Goal: Task Accomplishment & Management: Manage account settings

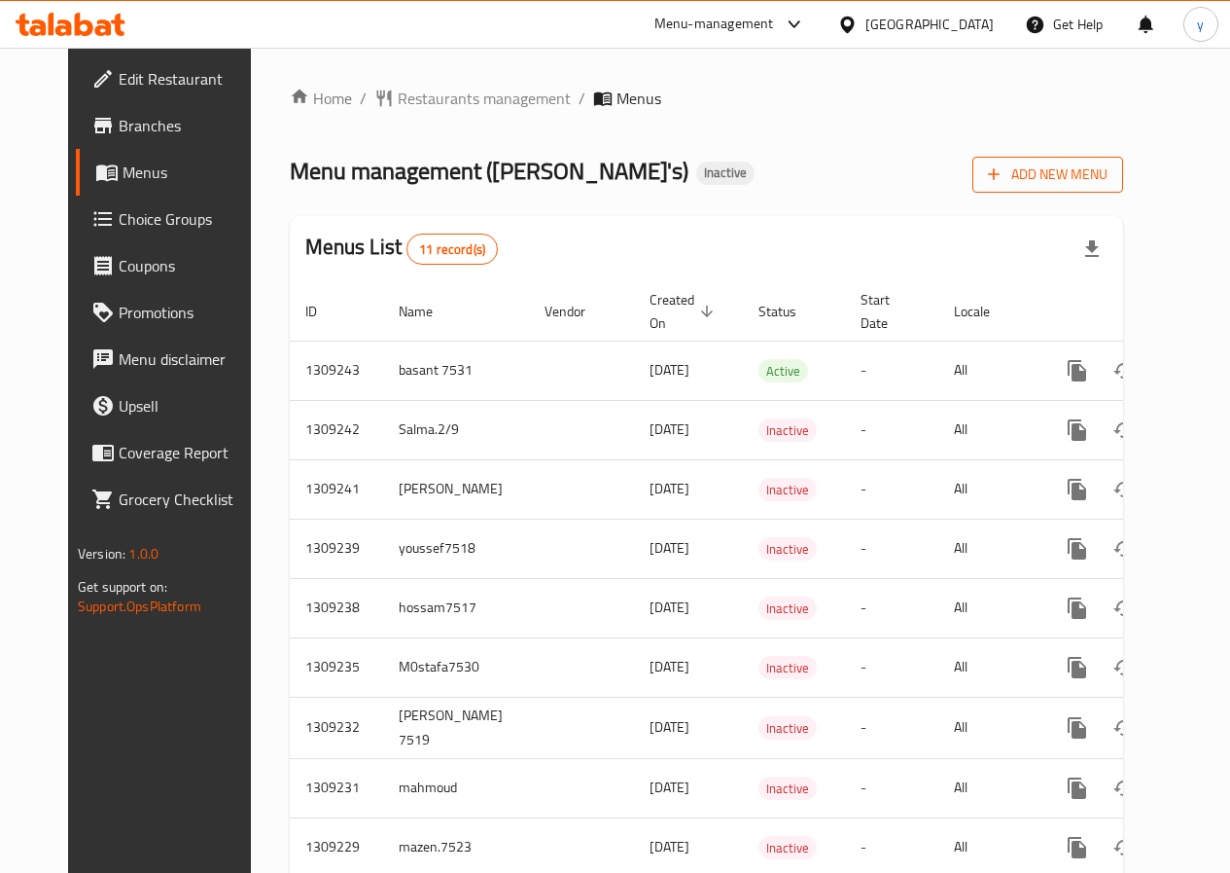
click at [1108, 186] on span "Add New Menu" at bounding box center [1048, 174] width 120 height 24
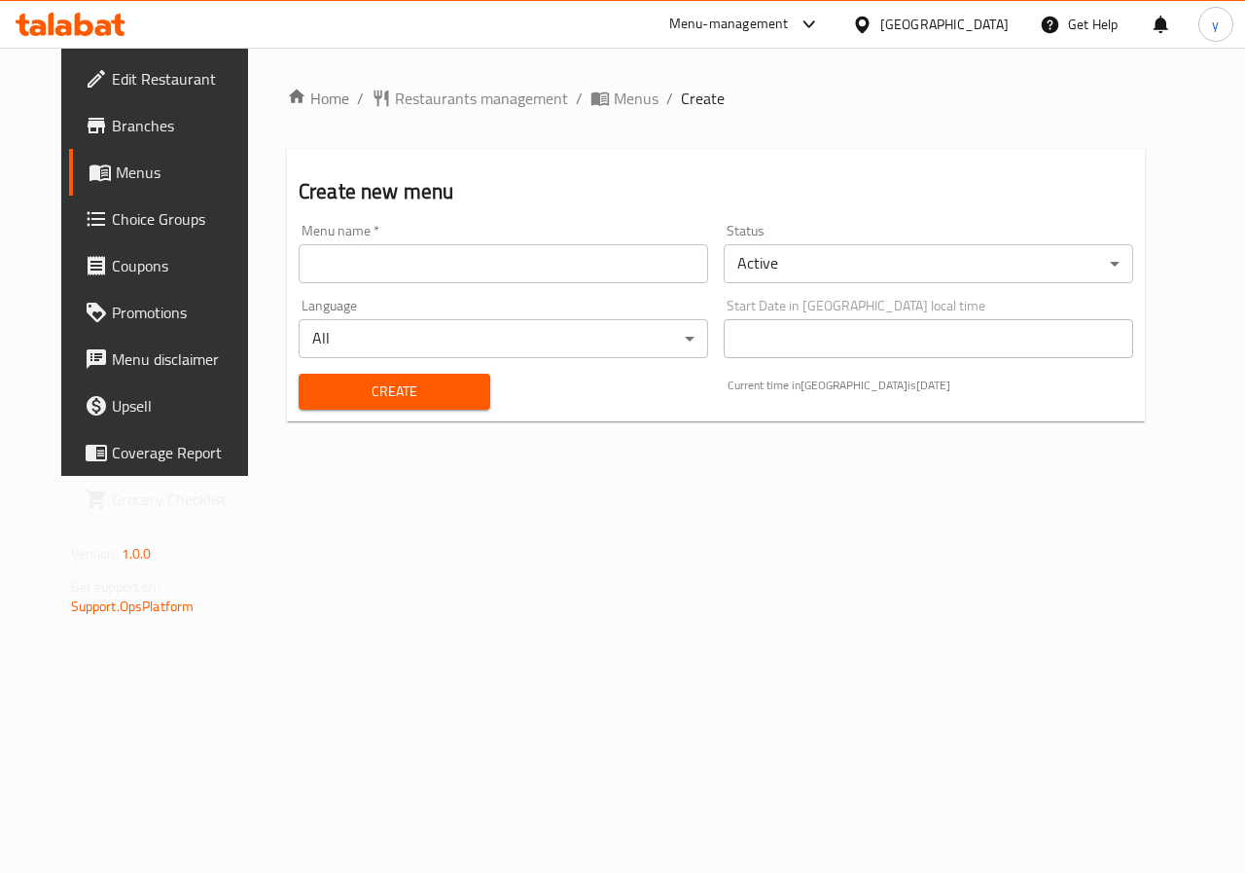
click at [372, 261] on input "text" at bounding box center [504, 263] width 410 height 39
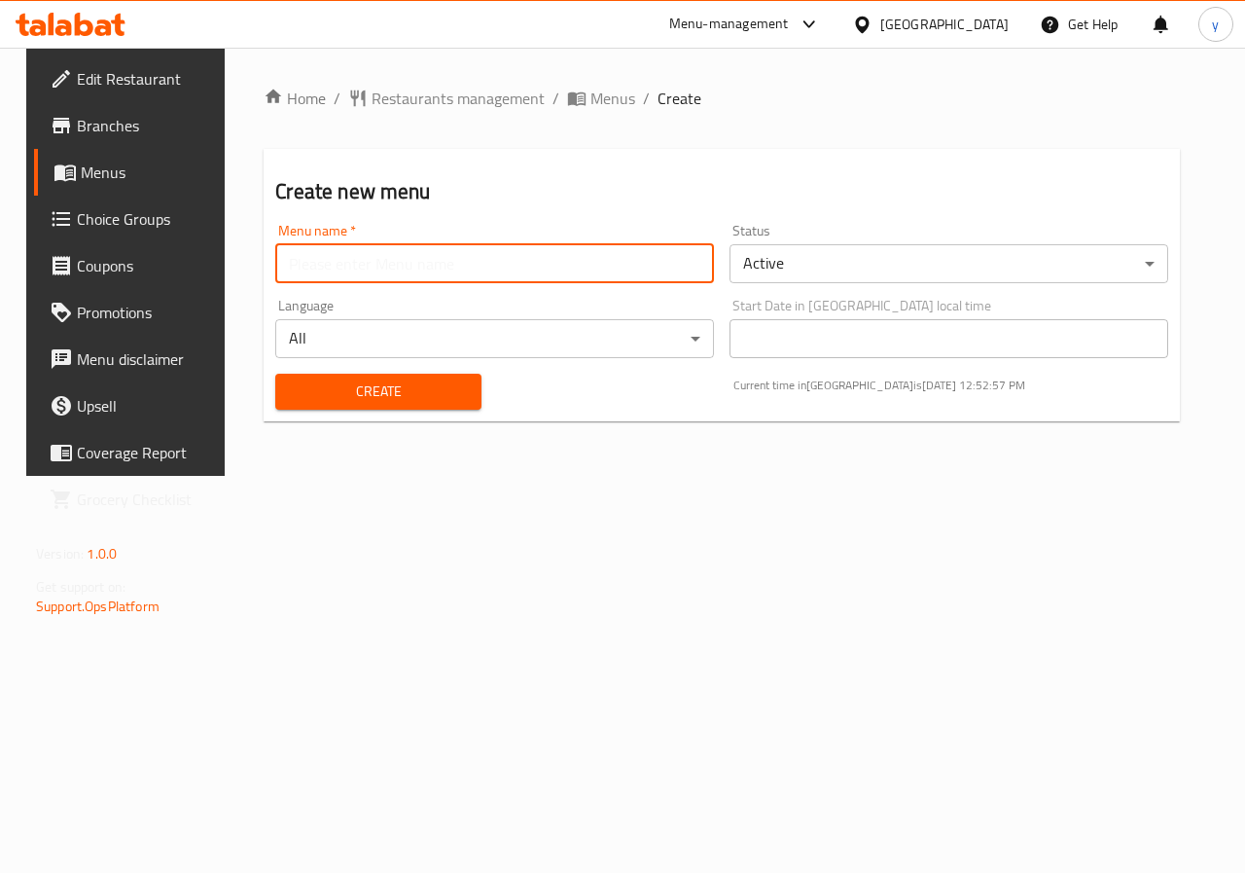
type input "Youssef.7521"
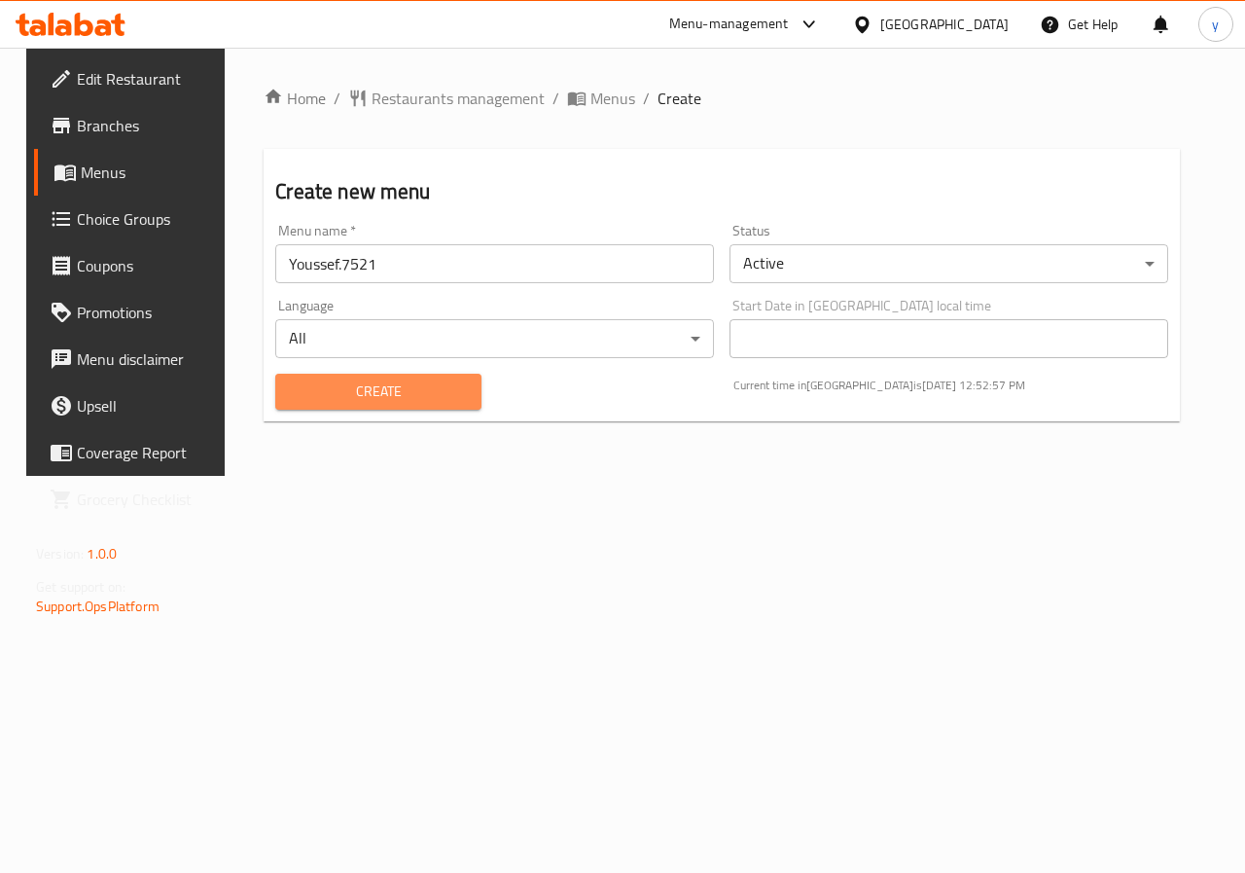
click at [361, 383] on span "Create" at bounding box center [378, 391] width 174 height 24
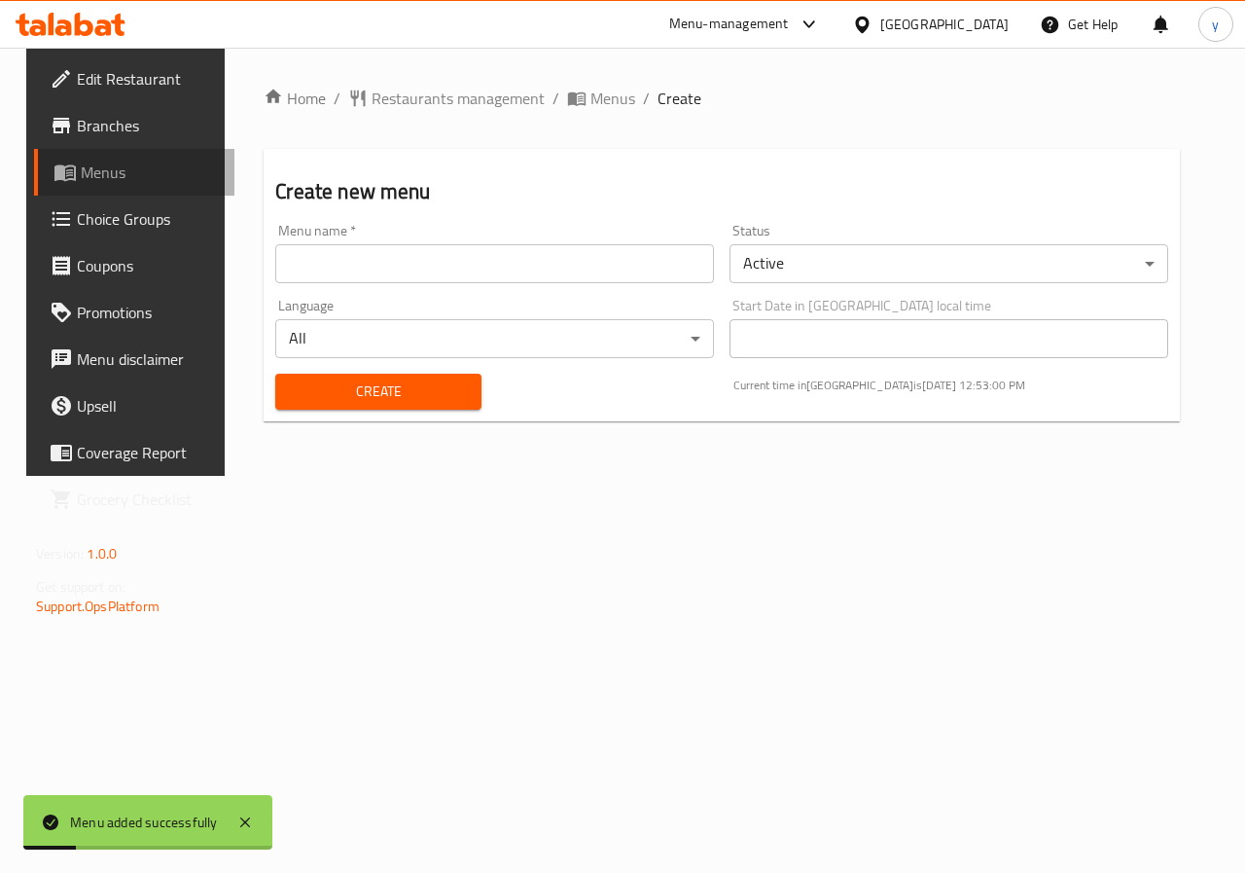
click at [98, 183] on span "Menus" at bounding box center [150, 171] width 138 height 23
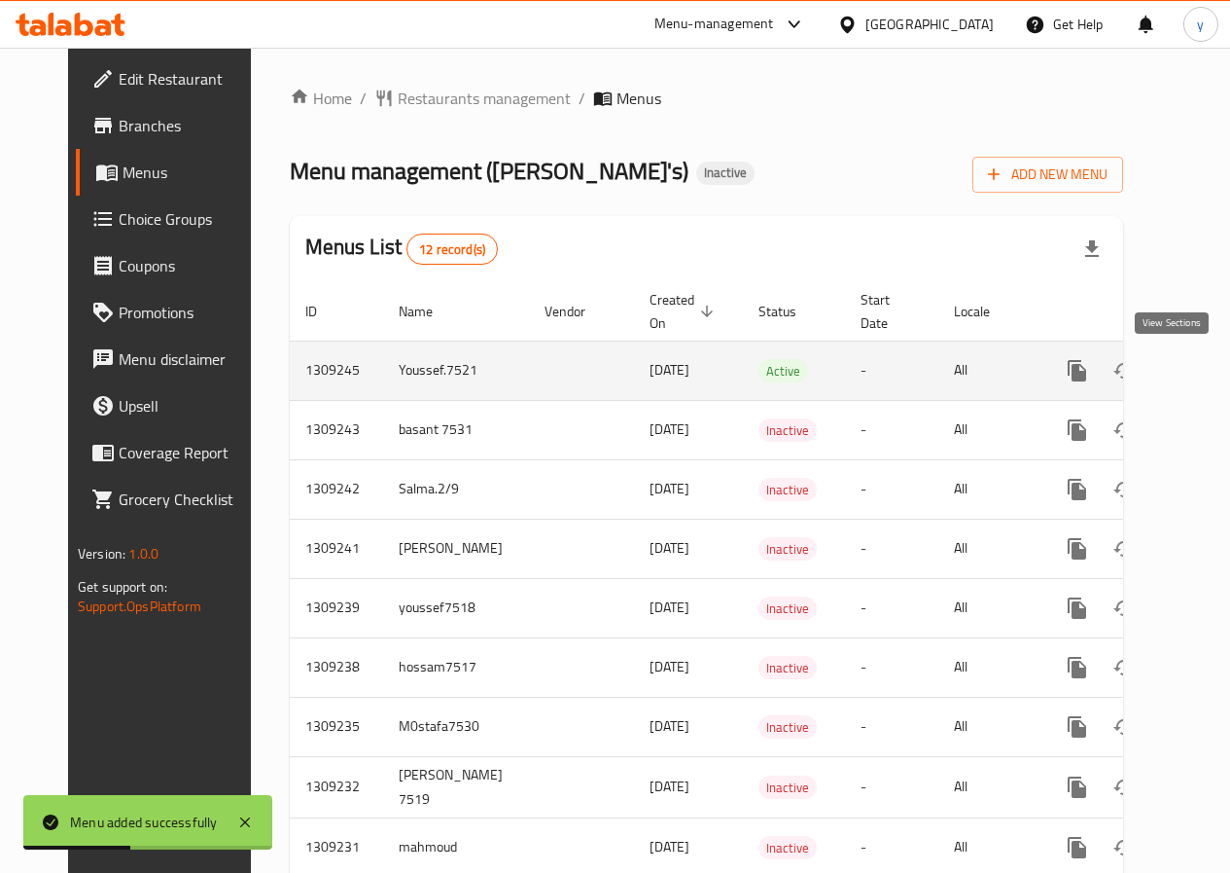
click at [1206, 366] on icon "enhanced table" at bounding box center [1217, 370] width 23 height 23
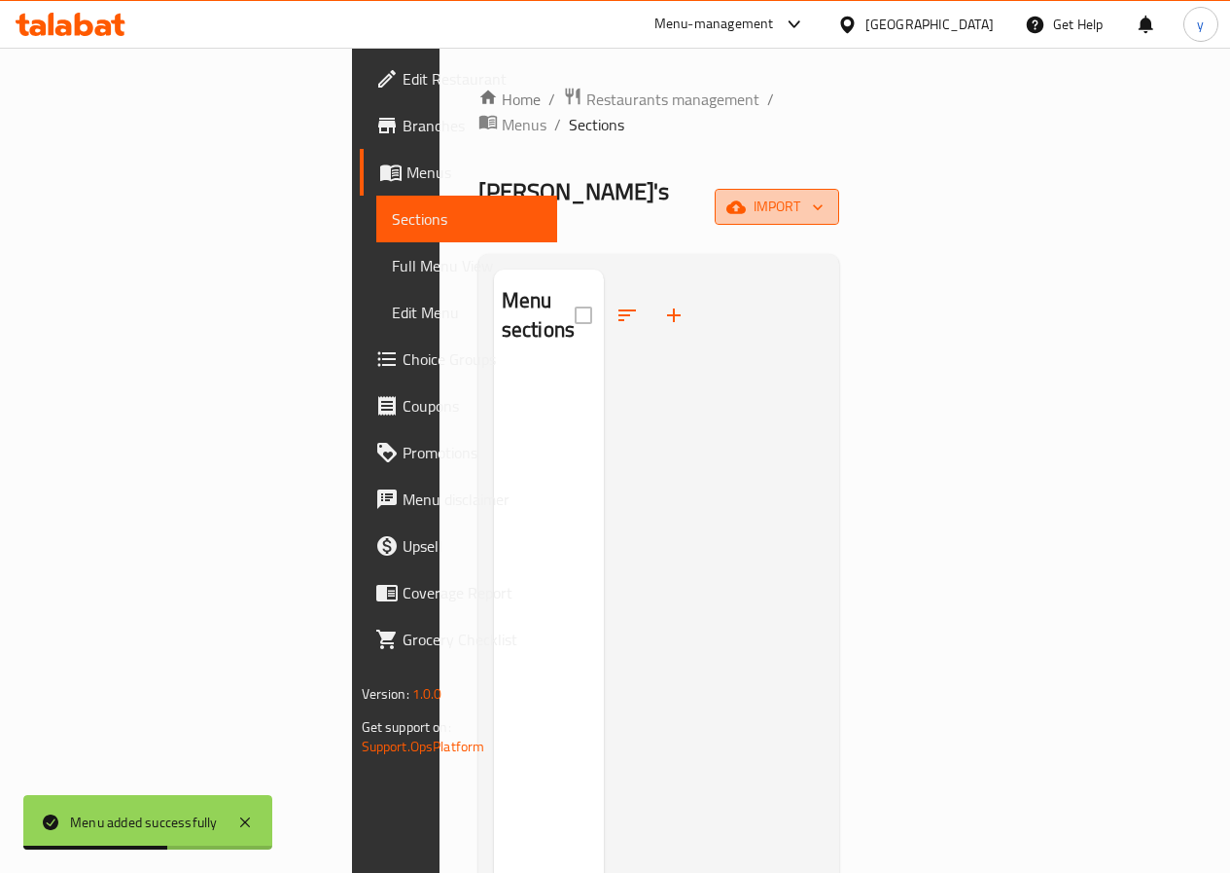
click at [824, 195] on span "import" at bounding box center [777, 207] width 93 height 24
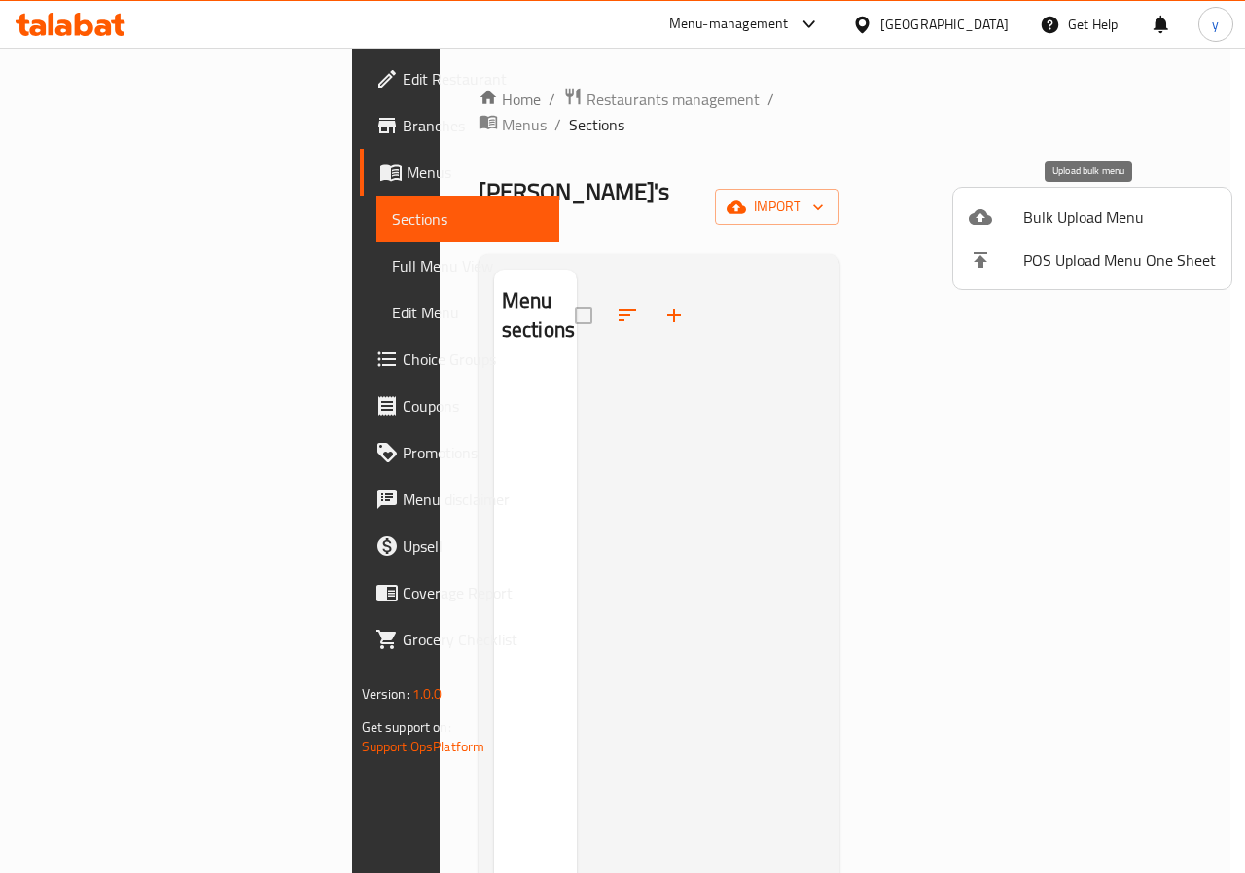
click at [1063, 212] on span "Bulk Upload Menu" at bounding box center [1119, 216] width 193 height 23
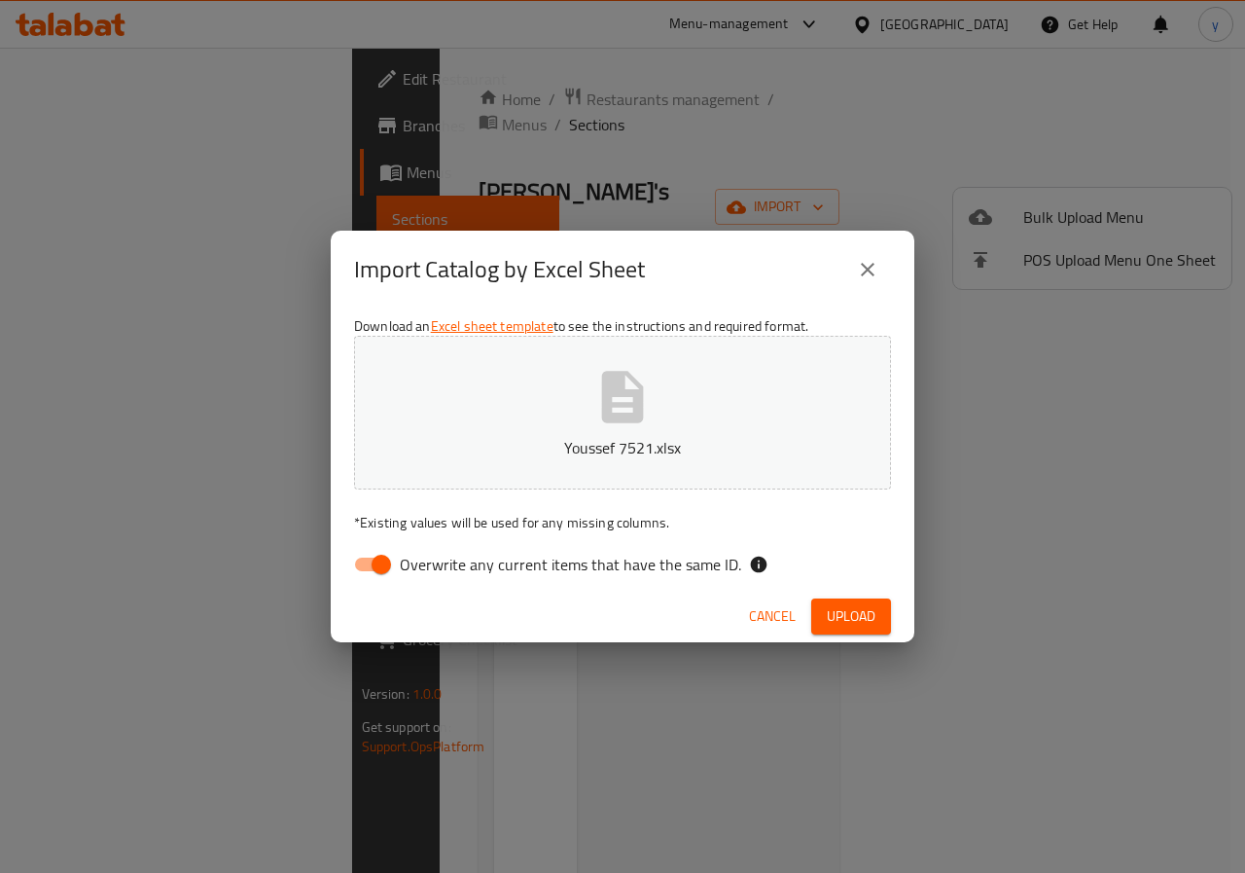
click at [367, 566] on input "Overwrite any current items that have the same ID." at bounding box center [381, 564] width 111 height 37
checkbox input "false"
click at [861, 609] on span "Upload" at bounding box center [851, 616] width 49 height 24
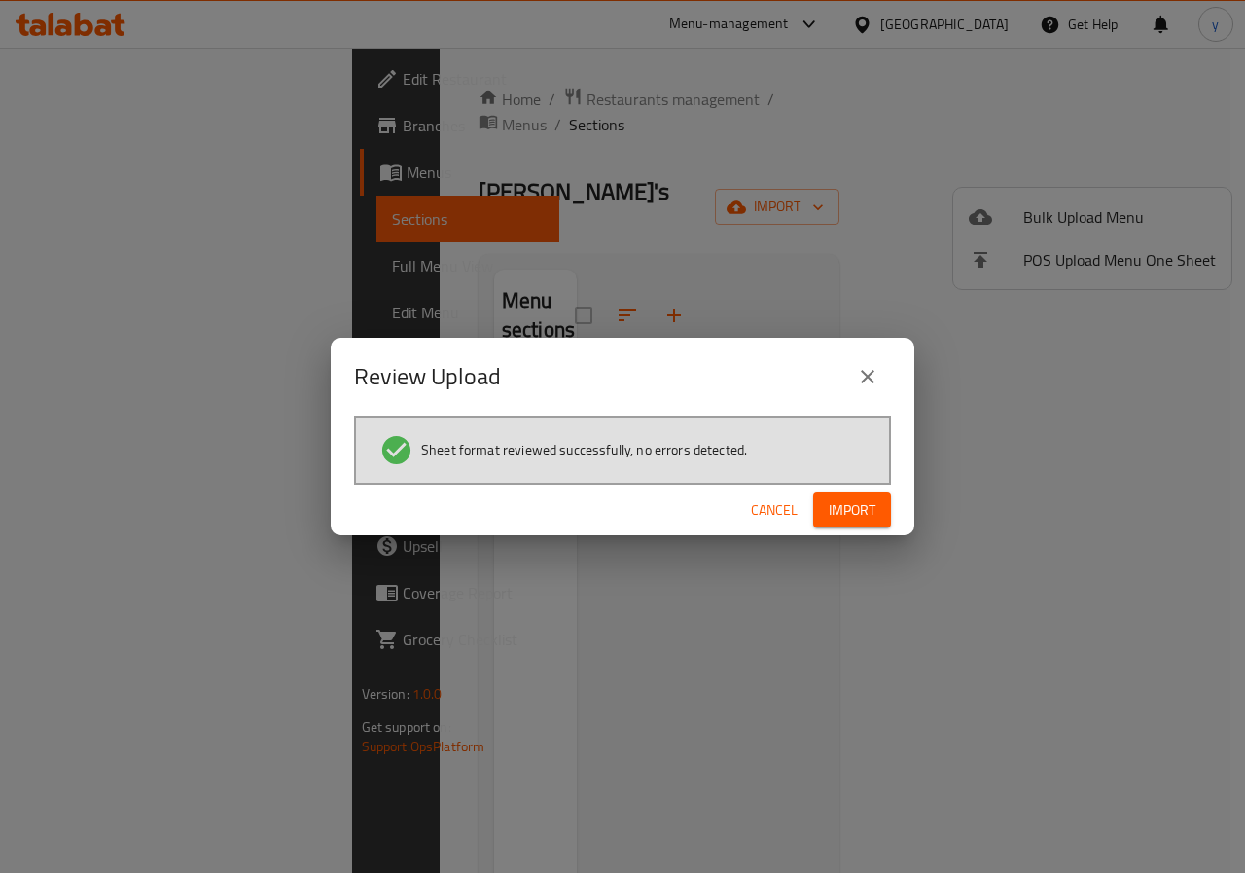
click at [874, 507] on span "Import" at bounding box center [852, 510] width 47 height 24
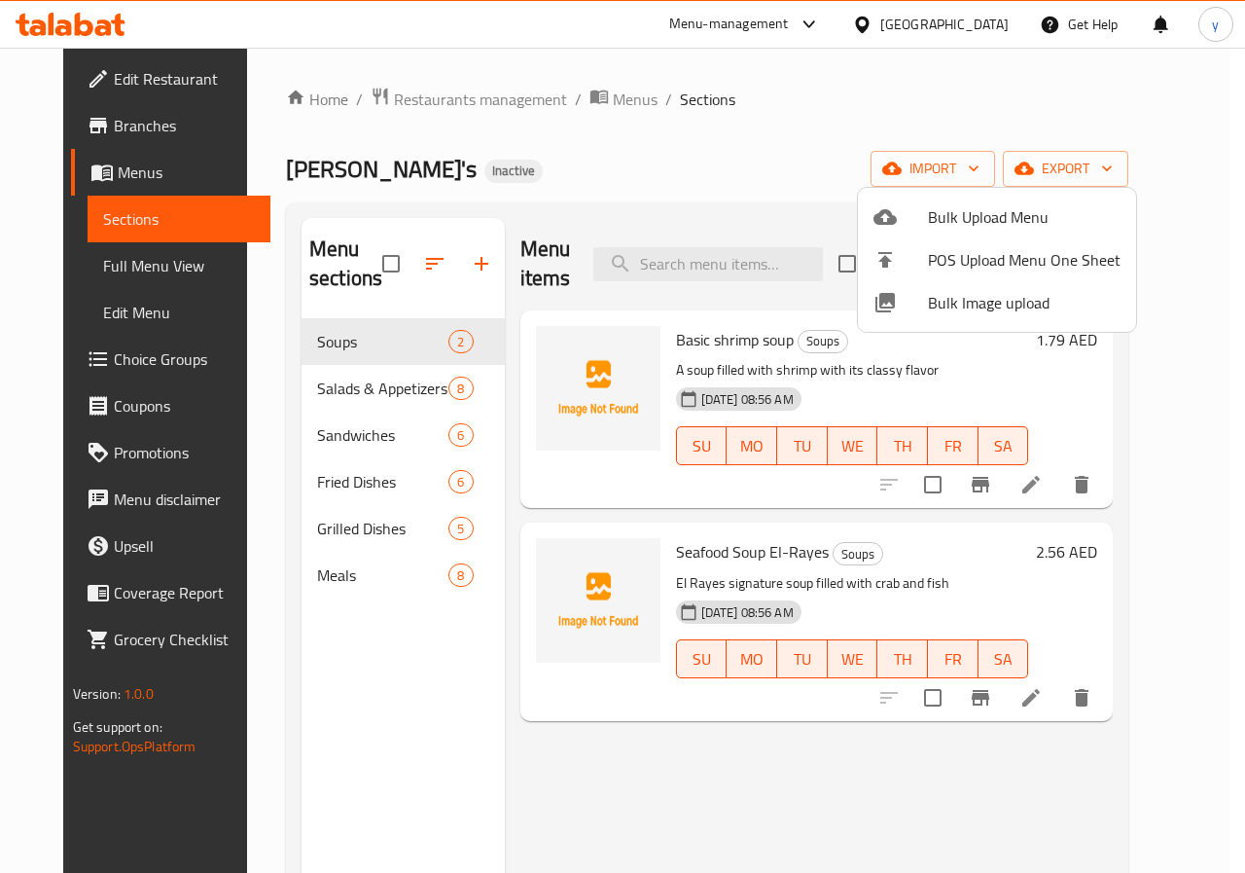
click at [657, 111] on div at bounding box center [622, 436] width 1245 height 873
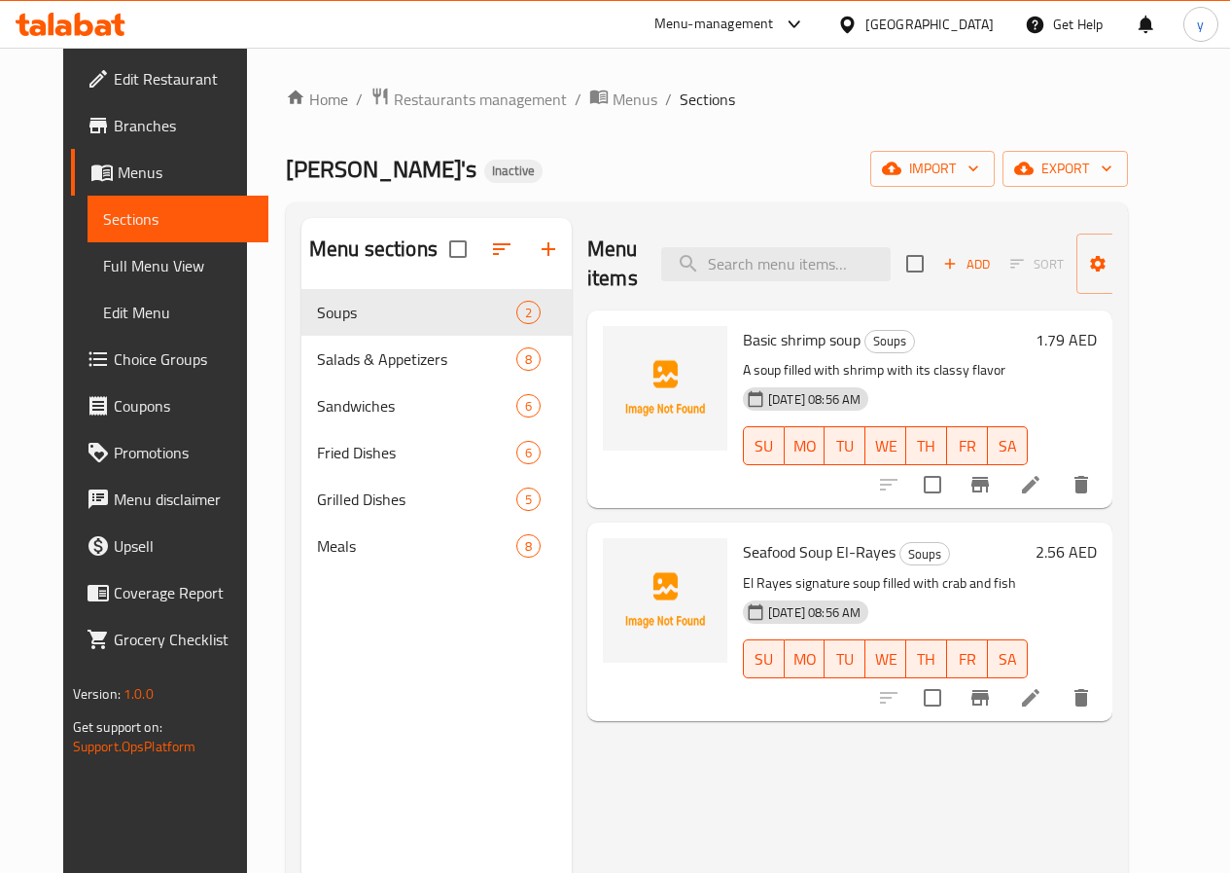
click at [127, 259] on span "Full Menu View" at bounding box center [178, 265] width 150 height 23
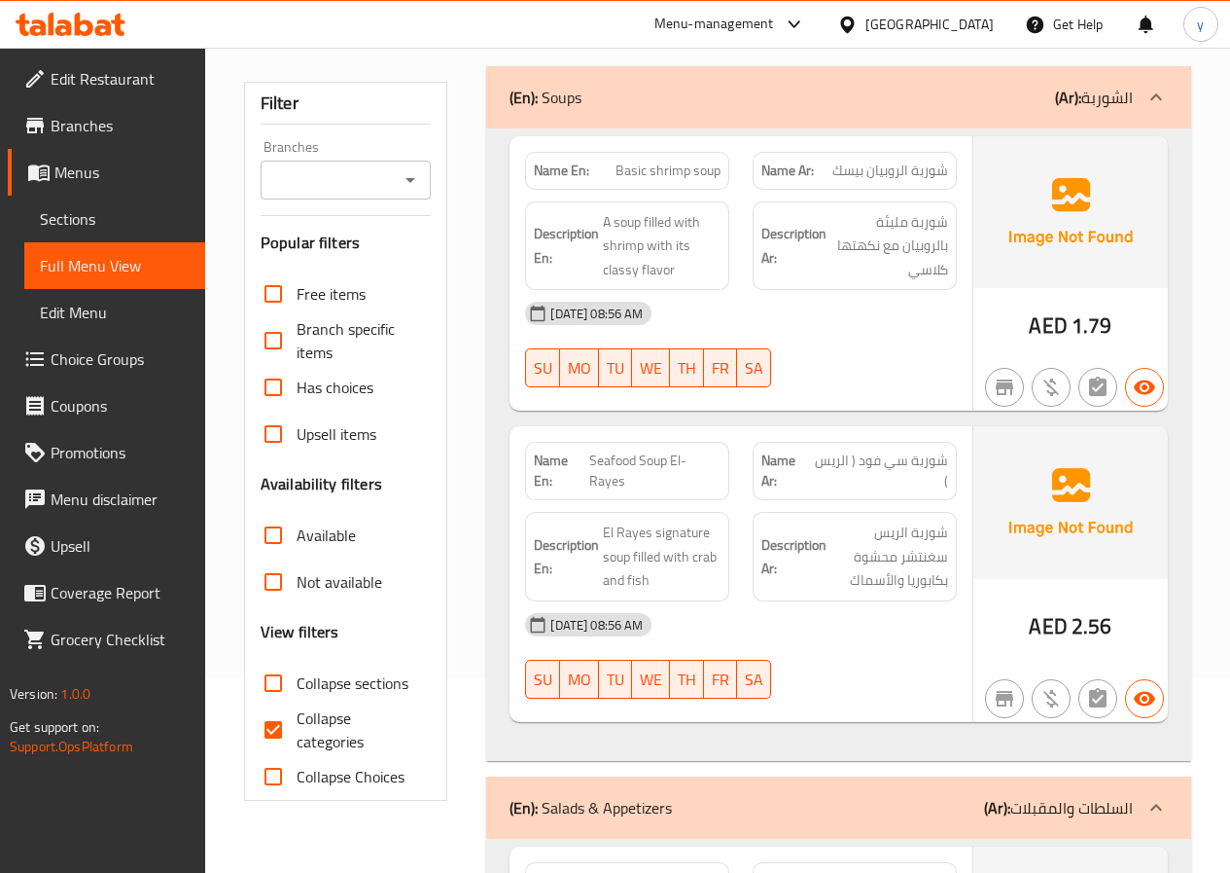
scroll to position [292, 0]
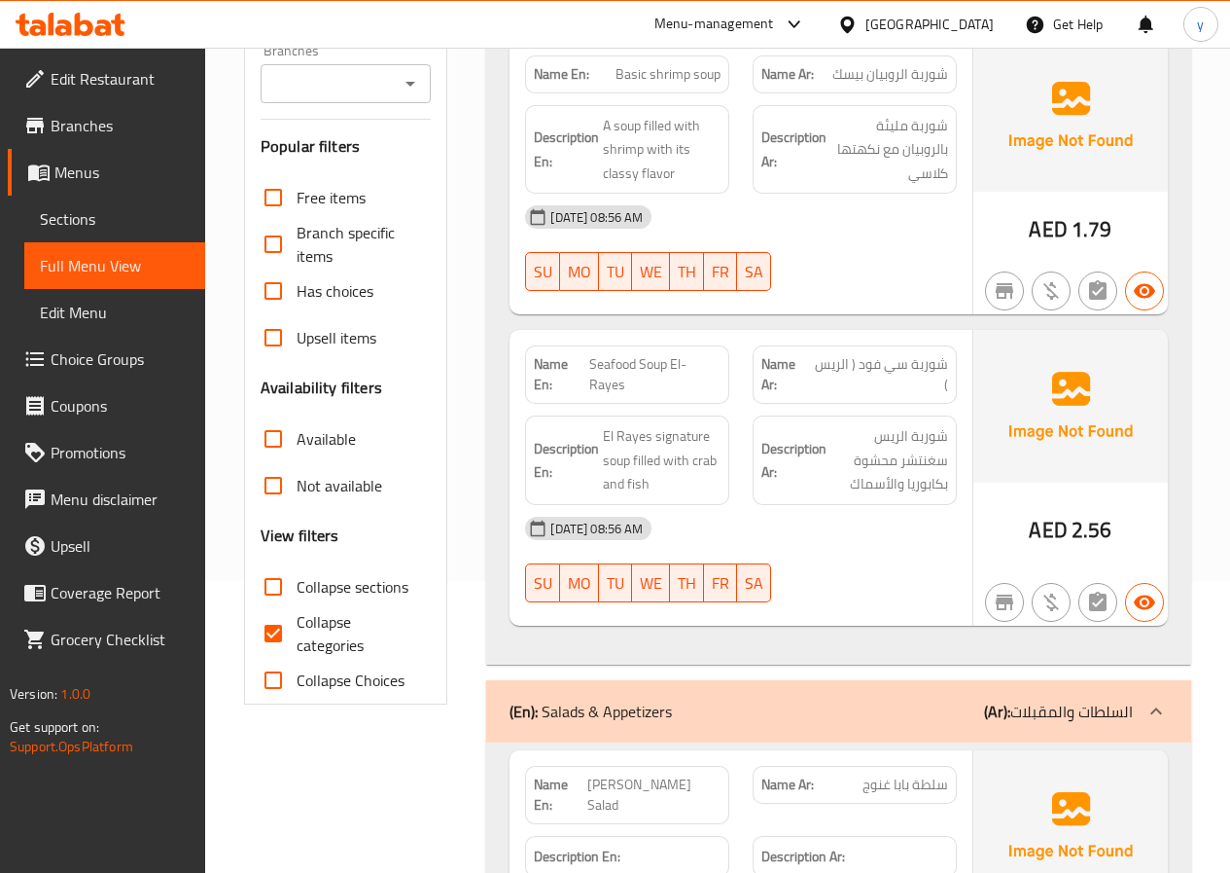
click at [343, 642] on span "Collapse categories" at bounding box center [357, 633] width 120 height 47
click at [297, 642] on input "Collapse categories" at bounding box center [273, 633] width 47 height 47
checkbox input "false"
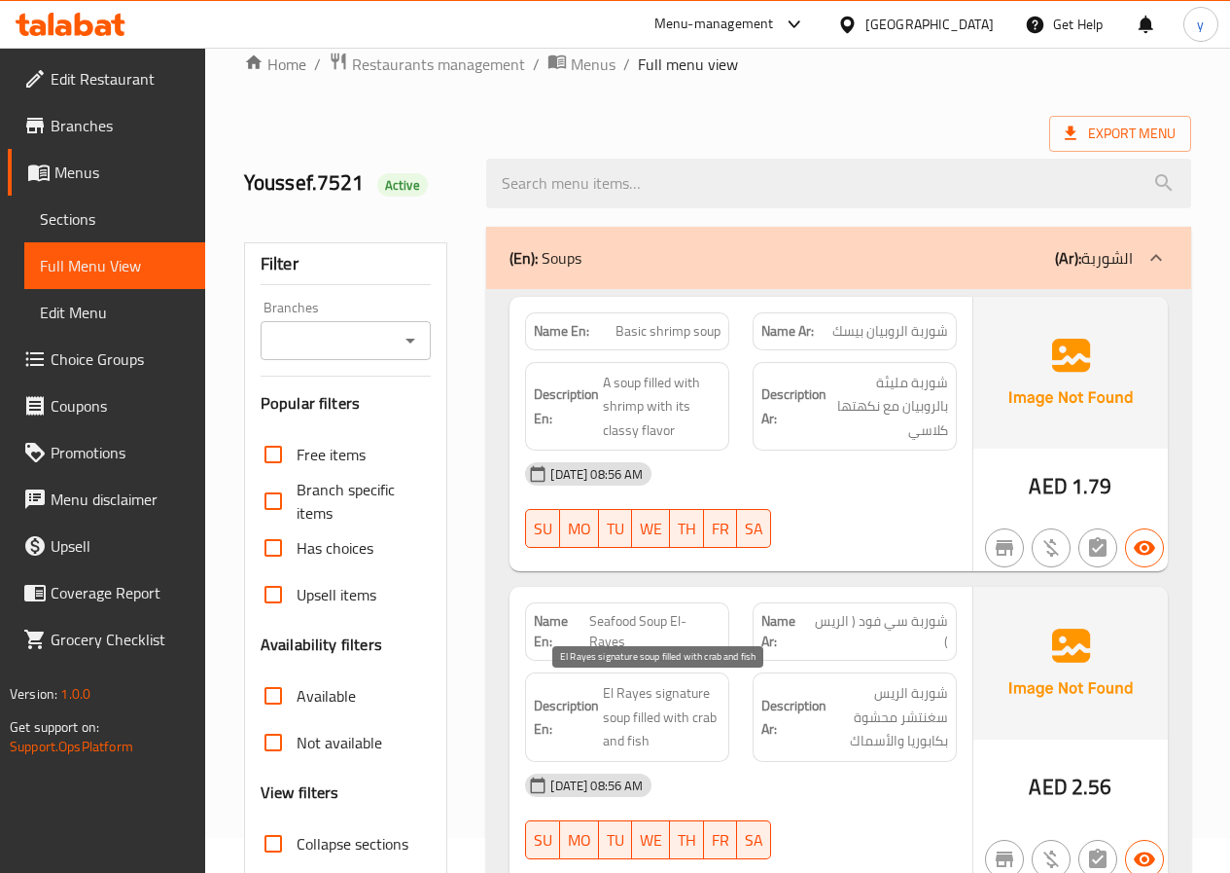
scroll to position [0, 0]
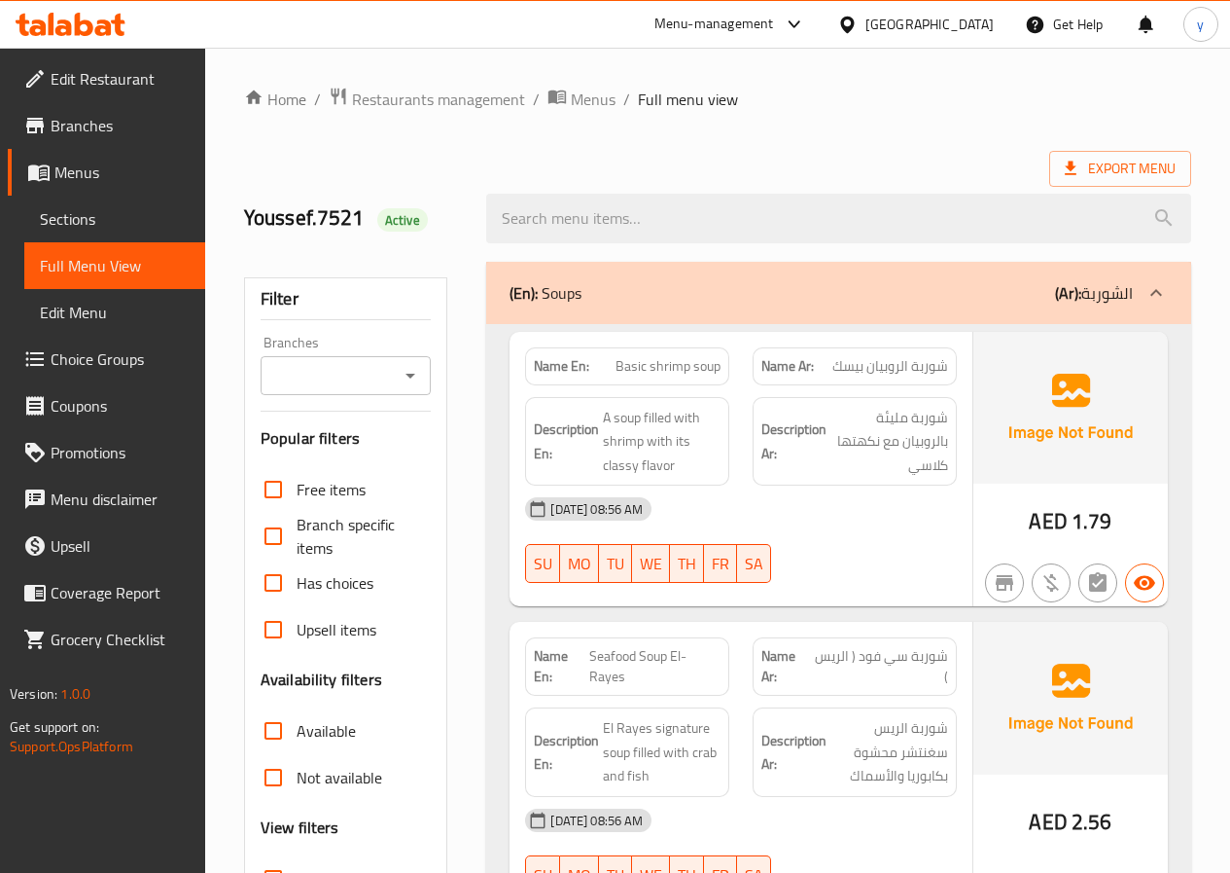
click at [67, 311] on span "Edit Menu" at bounding box center [115, 312] width 150 height 23
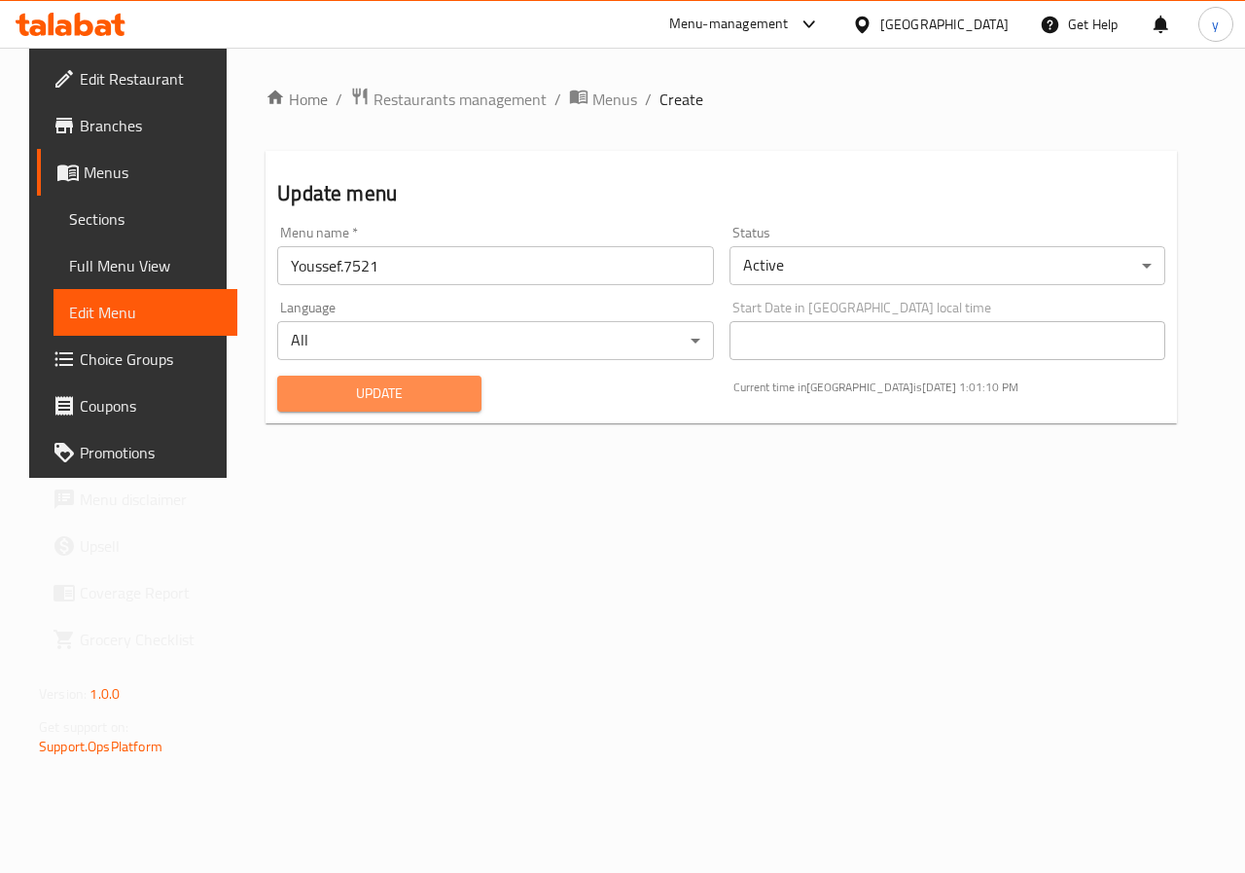
click at [384, 387] on span "Update" at bounding box center [379, 393] width 173 height 24
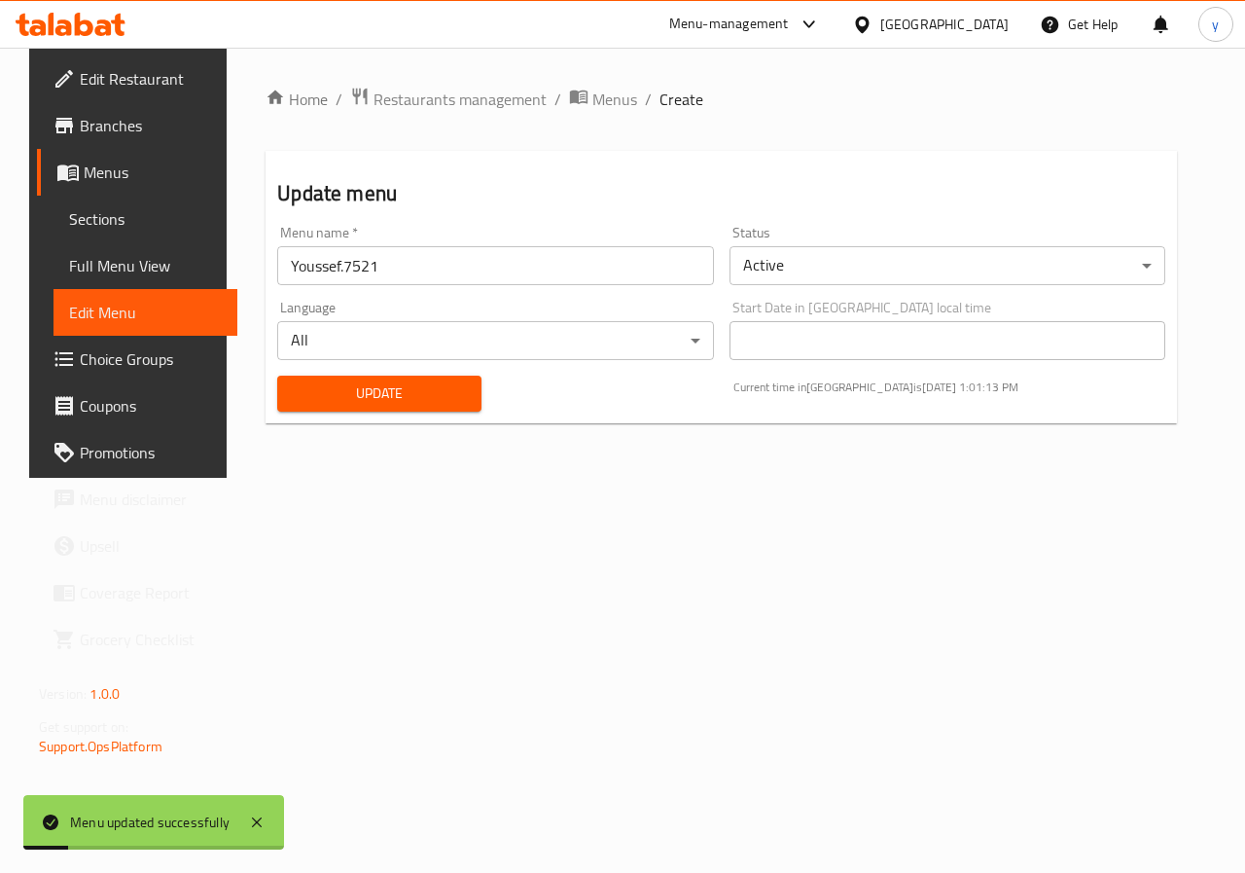
click at [87, 229] on span "Sections" at bounding box center [145, 218] width 153 height 23
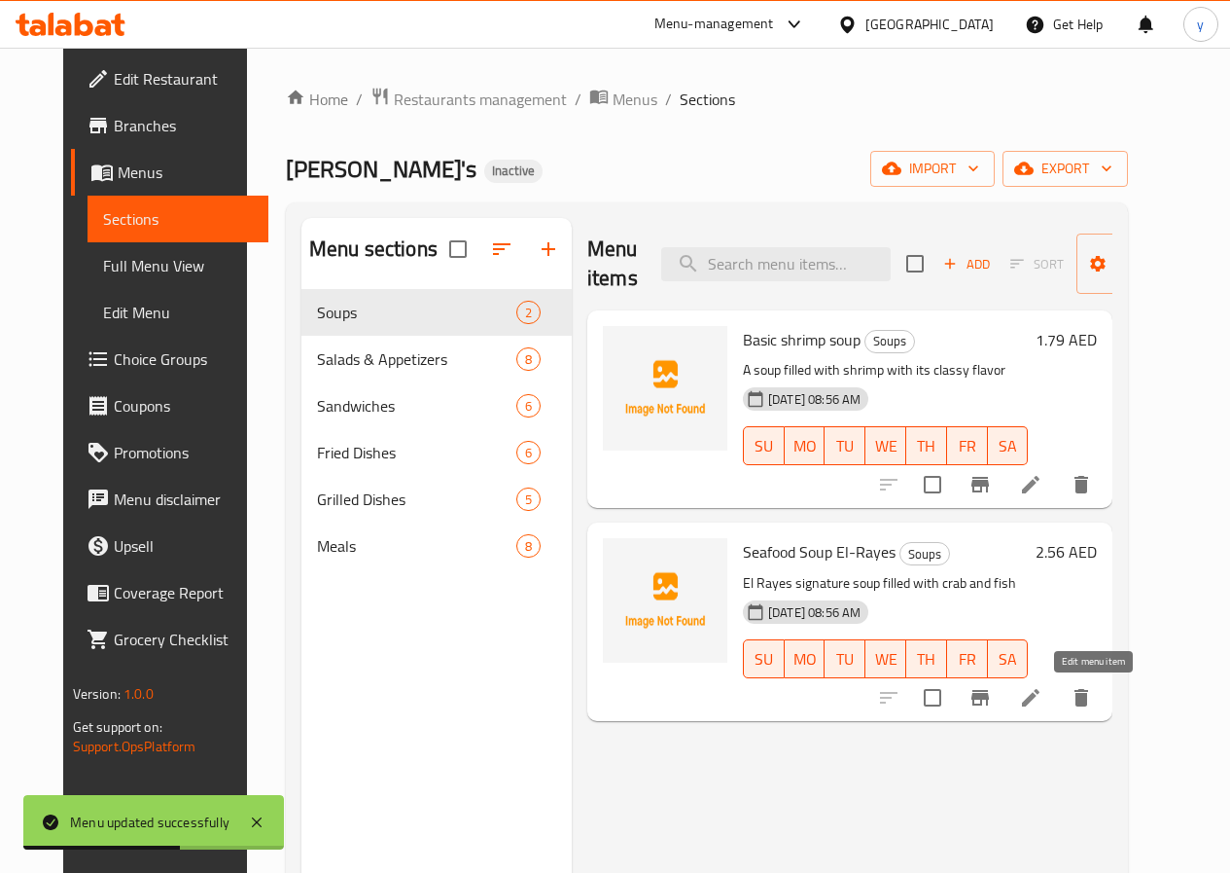
click at [1040, 692] on icon at bounding box center [1031, 698] width 18 height 18
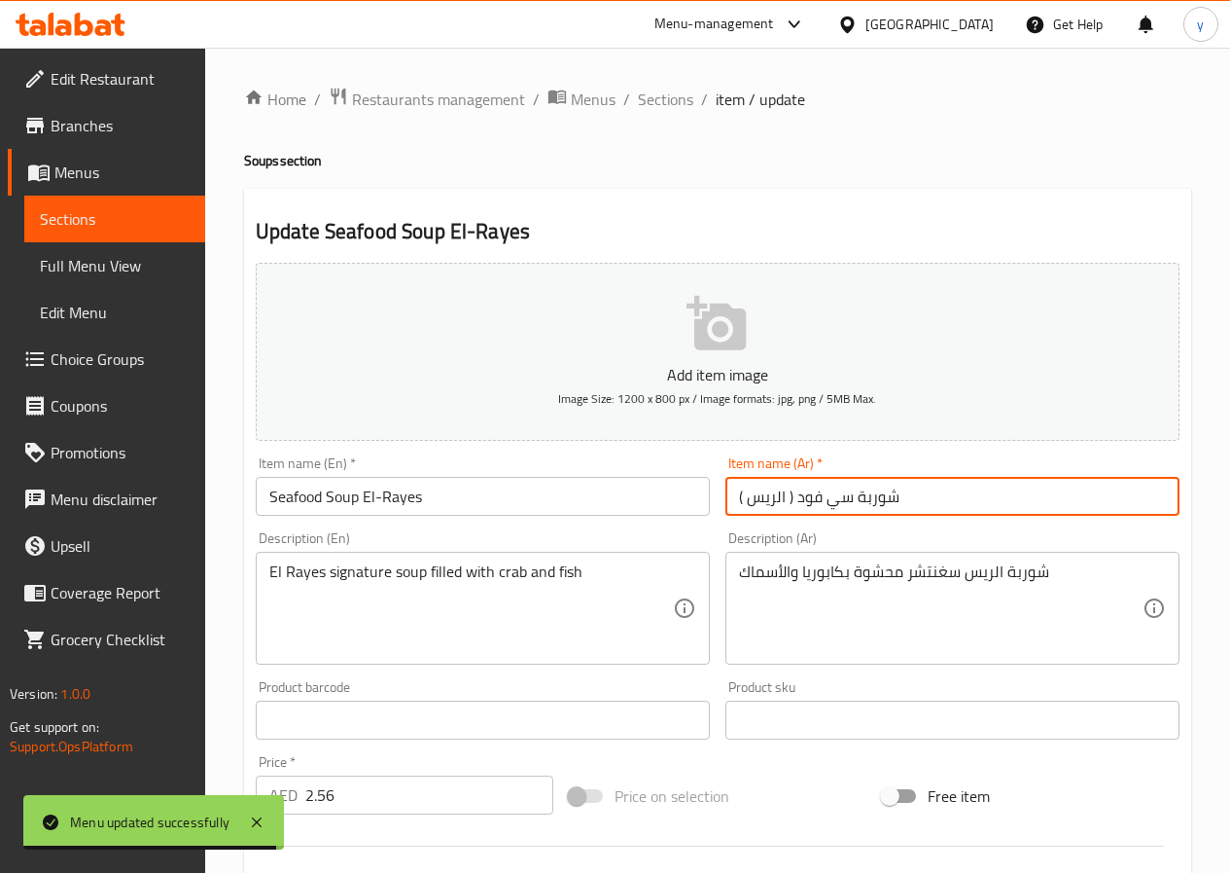
drag, startPoint x: 852, startPoint y: 498, endPoint x: 799, endPoint y: 492, distance: 53.8
click at [799, 492] on input "شوربة سي فود ( الريس )" at bounding box center [953, 496] width 454 height 39
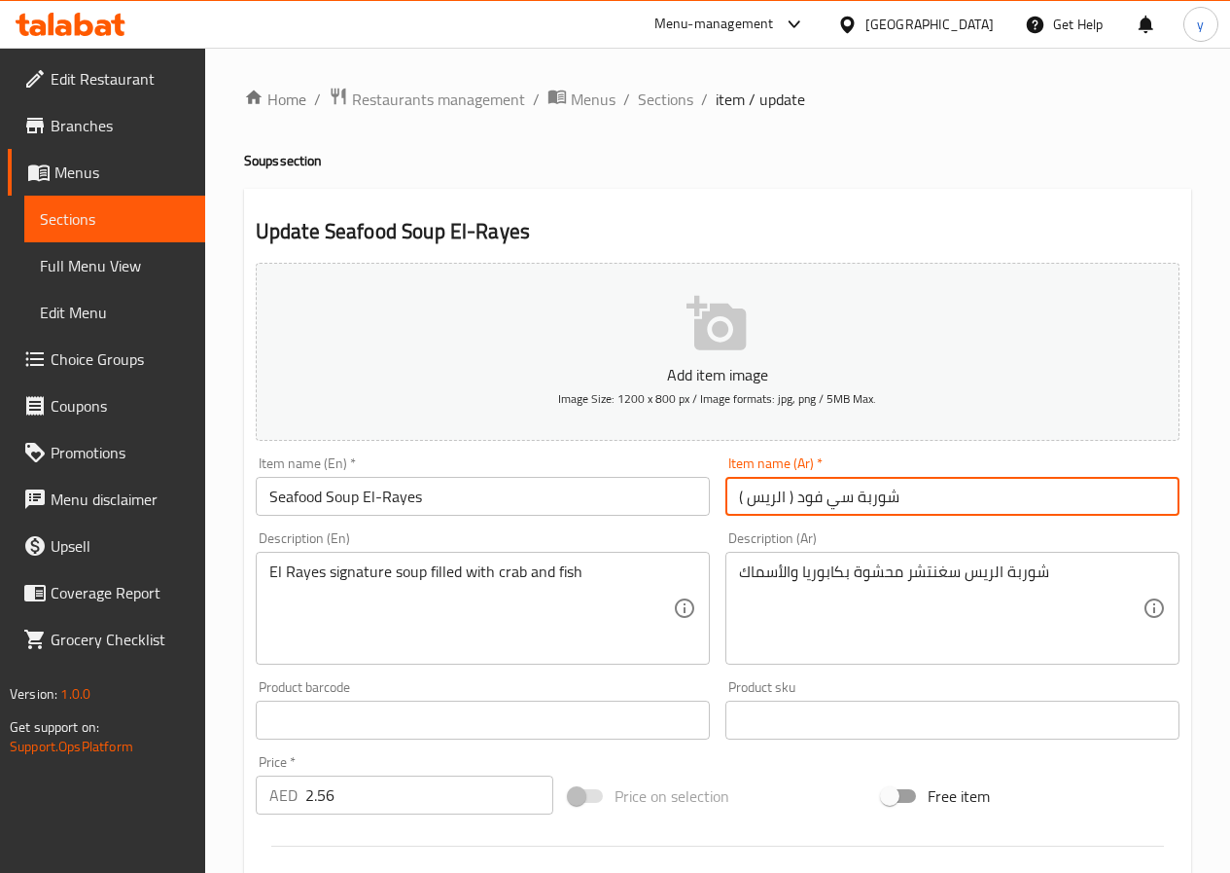
click at [800, 496] on input "شوربة سي فود ( الريس )" at bounding box center [953, 496] width 454 height 39
drag, startPoint x: 799, startPoint y: 496, endPoint x: 853, endPoint y: 500, distance: 54.6
click at [853, 500] on input "شوربة سي فود ( الريس )" at bounding box center [953, 496] width 454 height 39
paste input "مأكولات بحرية"
click at [792, 500] on input "شوربة مأكولات بحرية الريس )" at bounding box center [953, 496] width 454 height 39
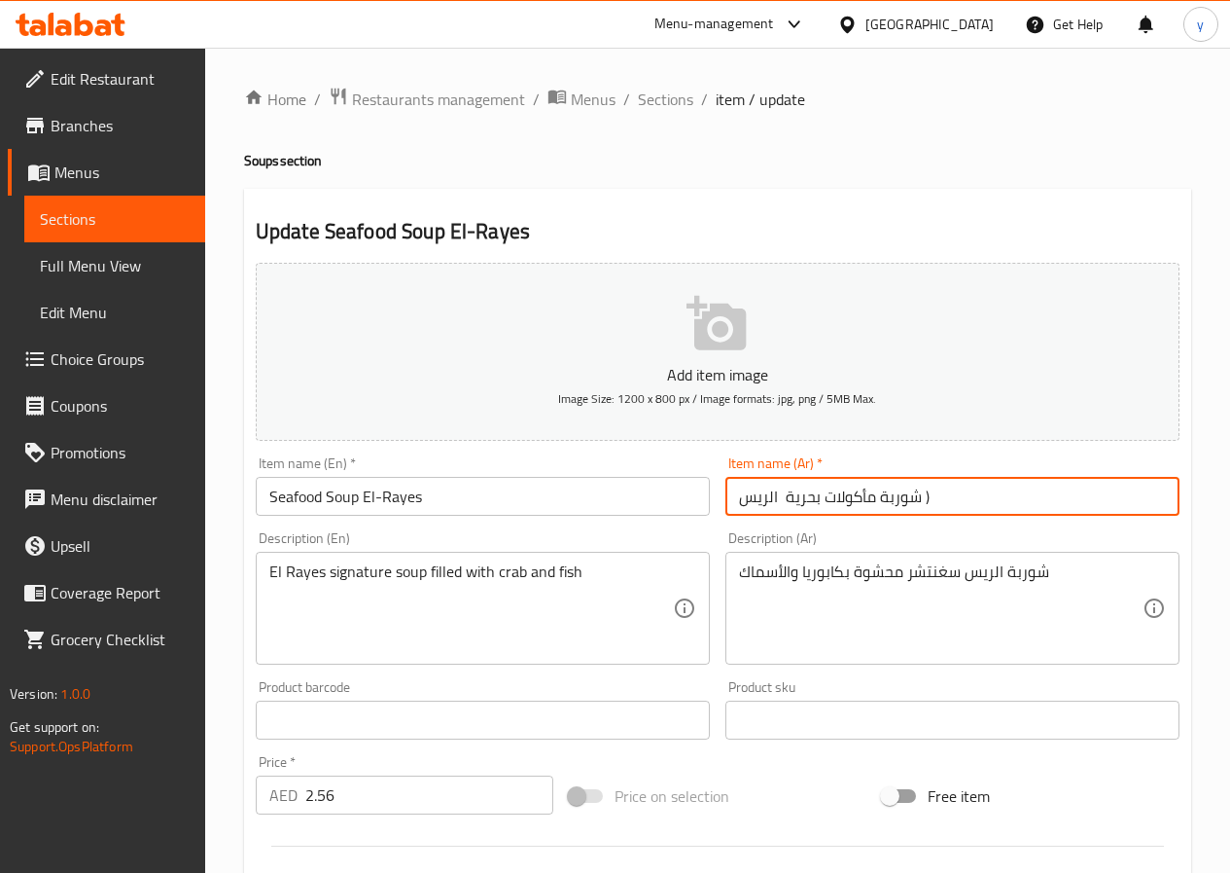
click at [775, 495] on input "شوربة مأكولات بحرية الريس )" at bounding box center [953, 496] width 454 height 39
click at [776, 498] on input "شوربة مأكولات بحرية الريس )" at bounding box center [953, 496] width 454 height 39
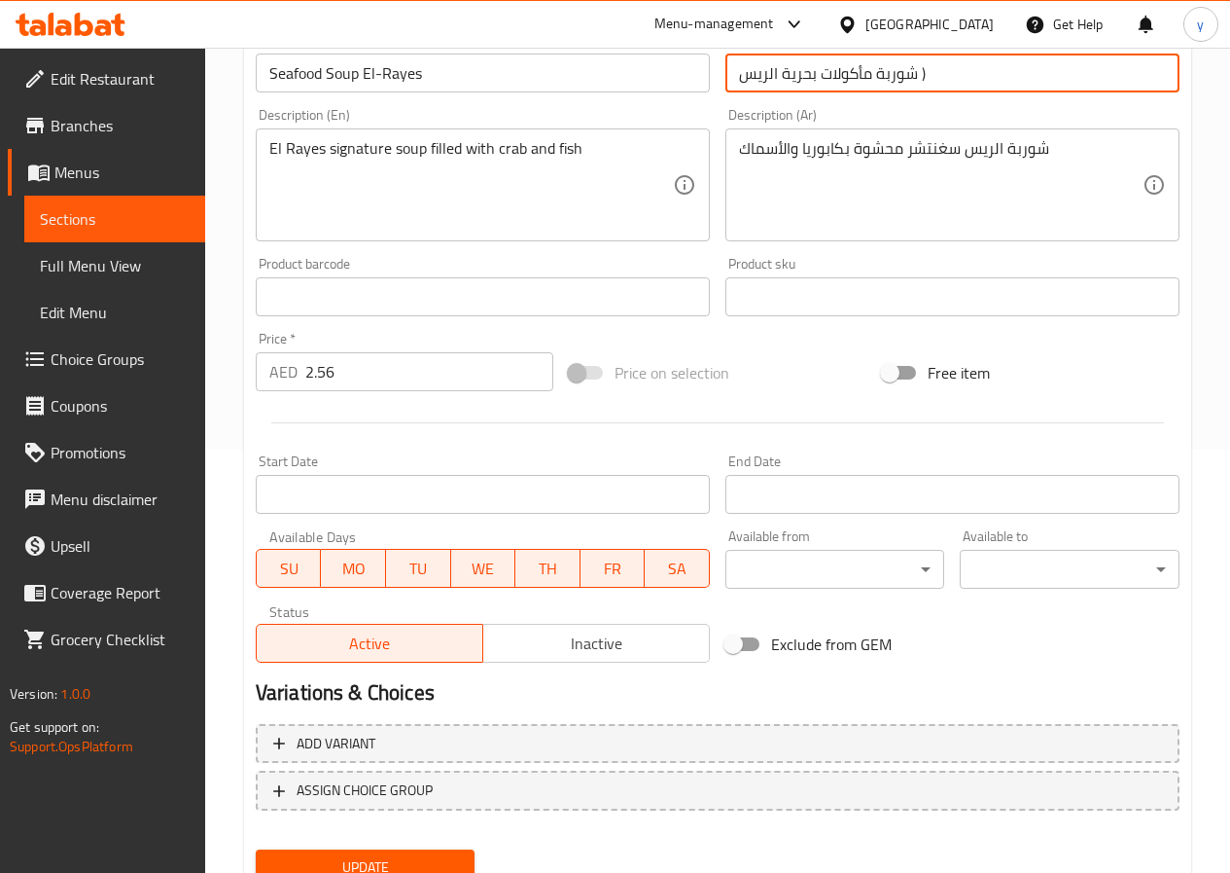
scroll to position [502, 0]
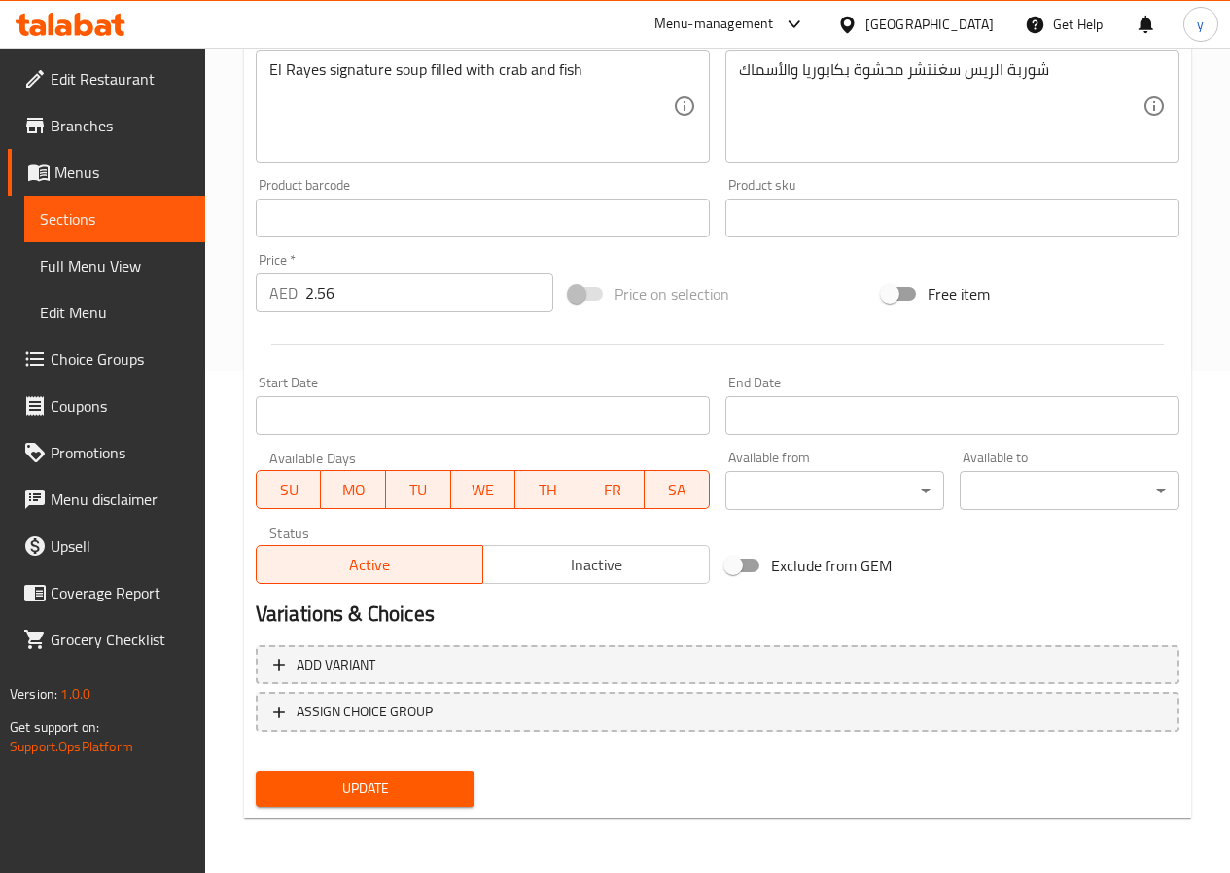
type input "شوربة مأكولات بحرية الريس )"
click at [374, 796] on span "Update" at bounding box center [365, 788] width 189 height 24
